Goal: Task Accomplishment & Management: Contribute content

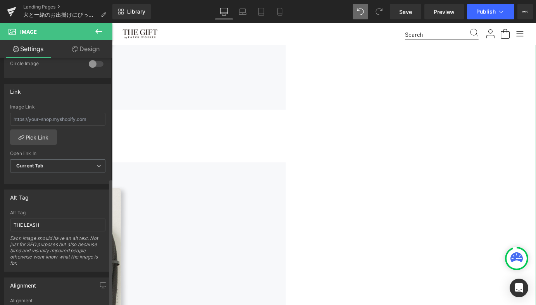
scroll to position [354, 0]
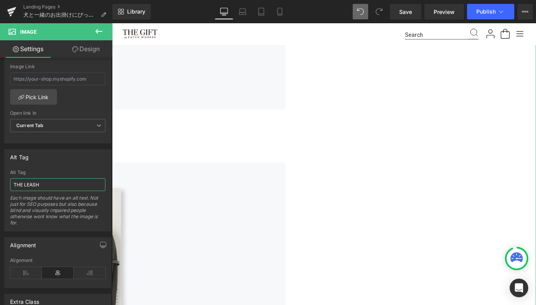
drag, startPoint x: 44, startPoint y: 186, endPoint x: -12, endPoint y: 178, distance: 56.3
click at [0, 178] on html "Image You are previewing how the will restyle your page. You can not edit Eleme…" at bounding box center [268, 152] width 536 height 305
paste input "L&D　ウォッシャブルキャリー"
type input "L&D　ウォッシャブルキャリー"
click at [76, 155] on div "Alt Tag" at bounding box center [58, 156] width 106 height 15
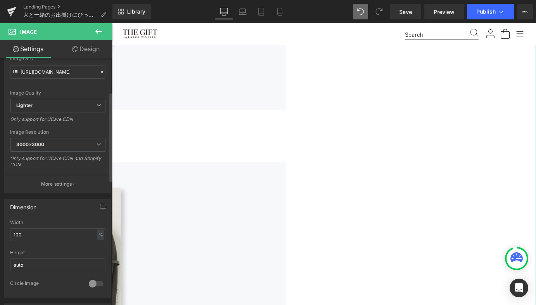
scroll to position [0, 0]
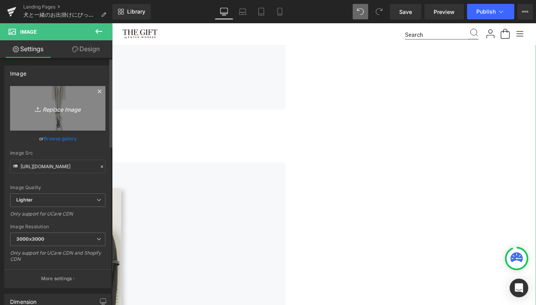
click at [54, 109] on icon "Replace Image" at bounding box center [58, 108] width 62 height 10
type input "C:\fakepath\119_002___1.jpg"
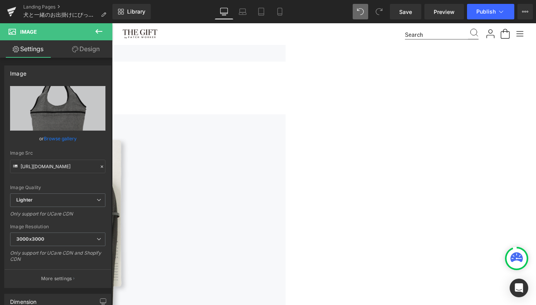
scroll to position [3021, 0]
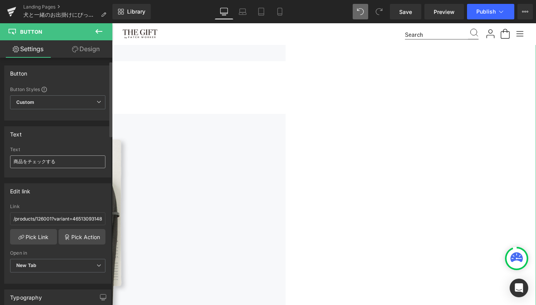
scroll to position [28, 0]
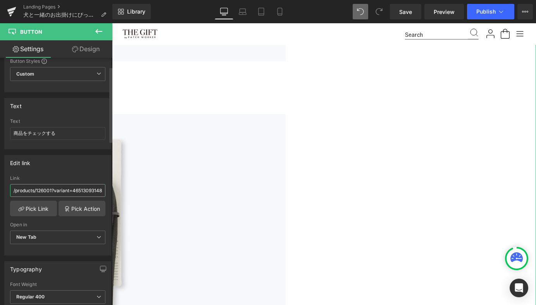
click at [63, 189] on input "/products/126001?variant=46513093148824" at bounding box center [57, 190] width 95 height 13
paste input "19002"
type input "/products/119002"
click at [86, 162] on div "Edit link" at bounding box center [58, 162] width 106 height 15
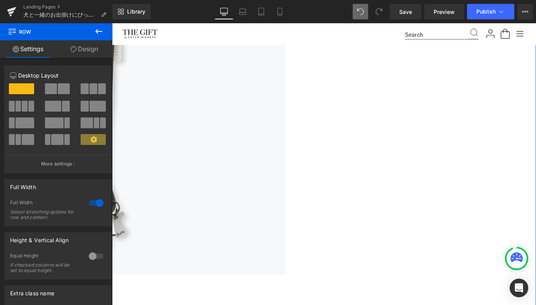
scroll to position [3280, 0]
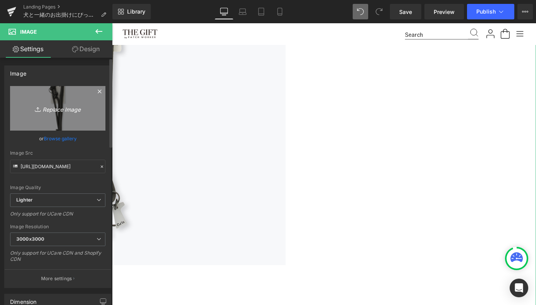
click at [70, 110] on icon "Replace Image" at bounding box center [58, 108] width 62 height 10
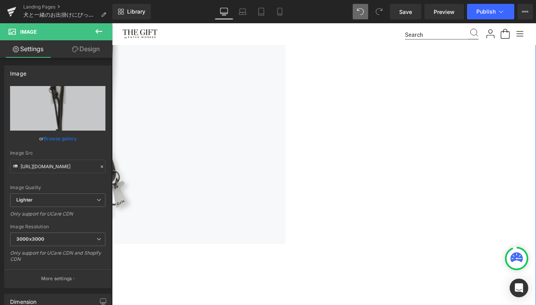
scroll to position [3313, 0]
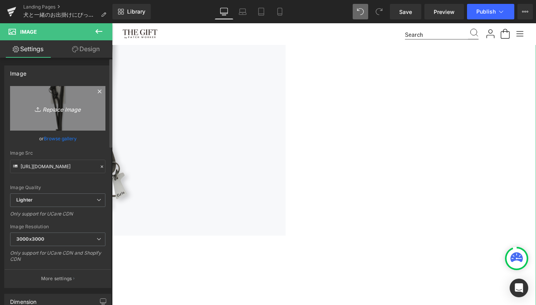
click at [69, 107] on icon "Replace Image" at bounding box center [58, 108] width 62 height 10
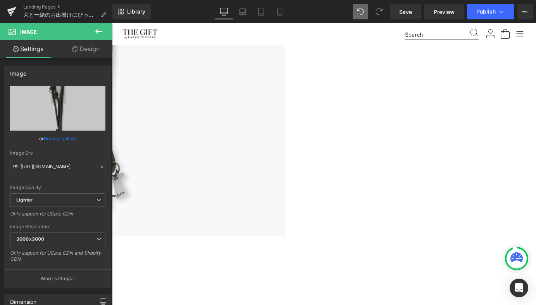
type input "C:\fakepath\123_004_BEIGE_1.jpg"
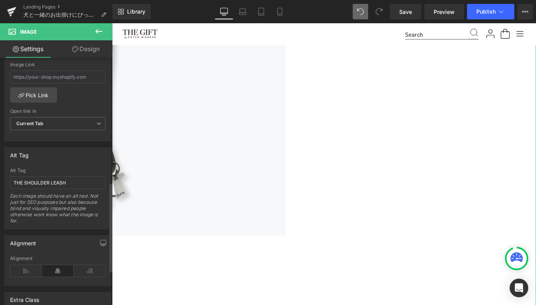
scroll to position [368, 0]
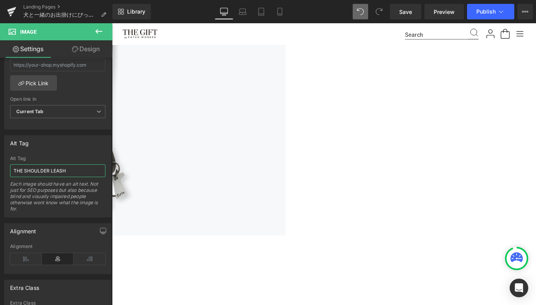
drag, startPoint x: 68, startPoint y: 171, endPoint x: -12, endPoint y: 170, distance: 80.2
click at [0, 170] on html "Button You are previewing how the will restyle your page. You can not edit Elem…" at bounding box center [268, 152] width 536 height 305
paste input "pet carry canvas tote L"
type input "pet carry canvas tote L"
click at [50, 144] on div "Alt Tag" at bounding box center [58, 143] width 106 height 15
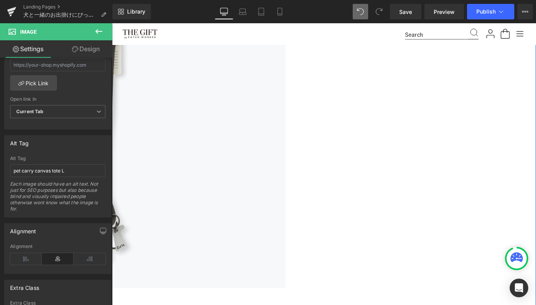
scroll to position [3249, 0]
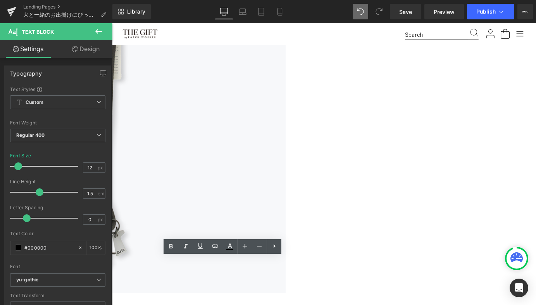
drag, startPoint x: 261, startPoint y: 287, endPoint x: 137, endPoint y: 285, distance: 123.9
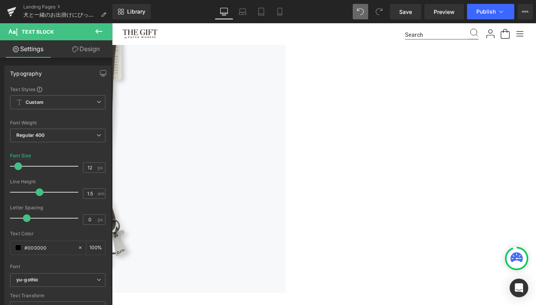
drag, startPoint x: 261, startPoint y: 288, endPoint x: 140, endPoint y: 285, distance: 120.9
paste div
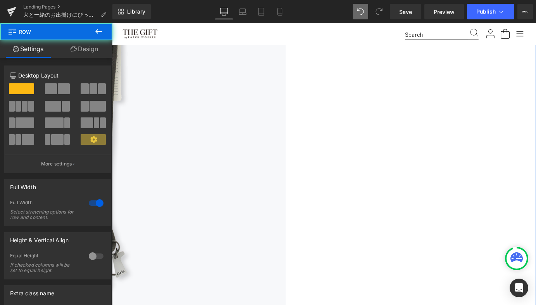
scroll to position [3226, 0]
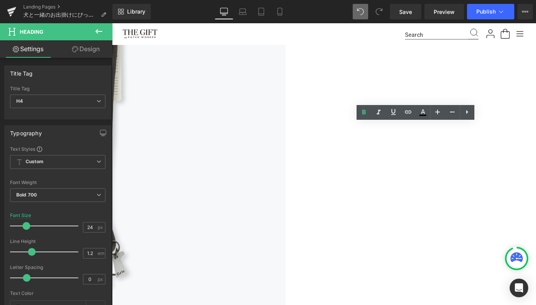
drag, startPoint x: 352, startPoint y: 138, endPoint x: 349, endPoint y: 131, distance: 7.8
